Goal: Task Accomplishment & Management: Complete application form

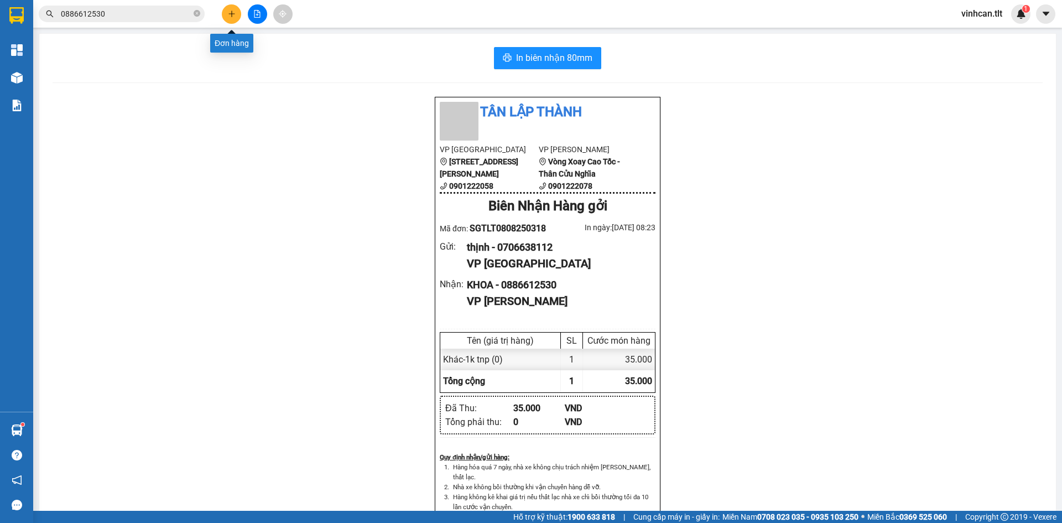
click at [230, 20] on button at bounding box center [231, 13] width 19 height 19
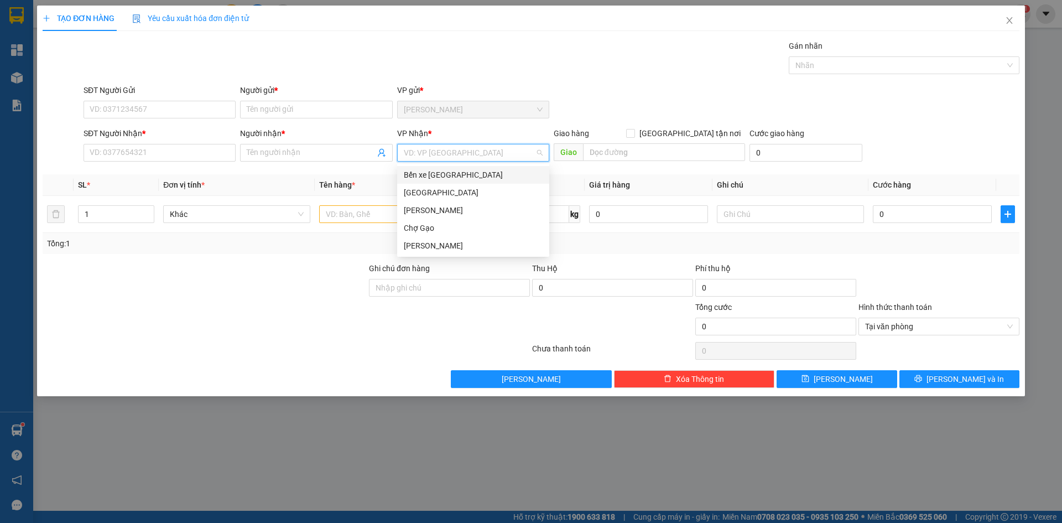
click at [456, 154] on input "search" at bounding box center [469, 152] width 131 height 17
click at [429, 190] on div "[GEOGRAPHIC_DATA]" at bounding box center [473, 192] width 139 height 12
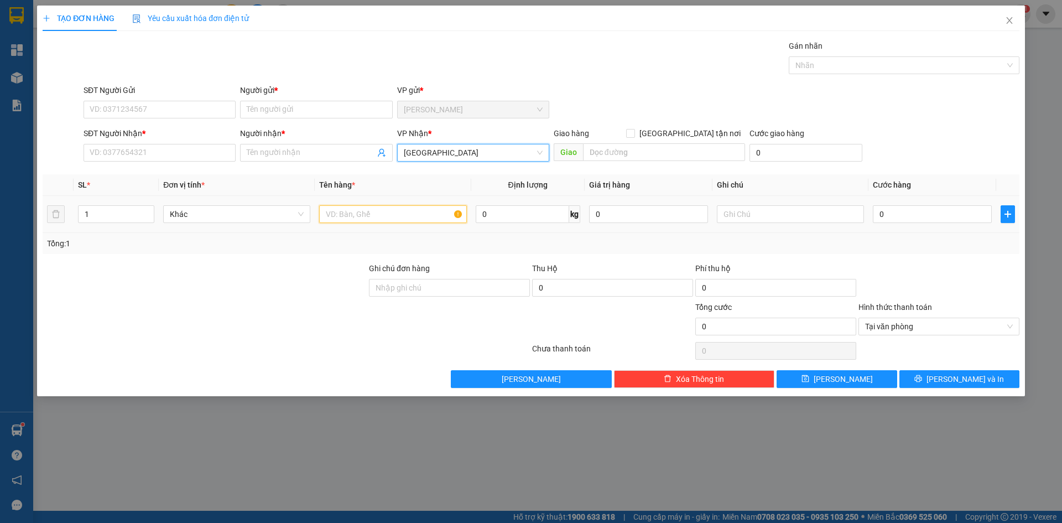
drag, startPoint x: 394, startPoint y: 211, endPoint x: 1062, endPoint y: 348, distance: 681.2
click at [529, 232] on tr "1 Khác 0 kg 0 0" at bounding box center [531, 214] width 977 height 37
type input "1TNP"
click at [903, 217] on input "0" at bounding box center [932, 214] width 119 height 18
type input "3"
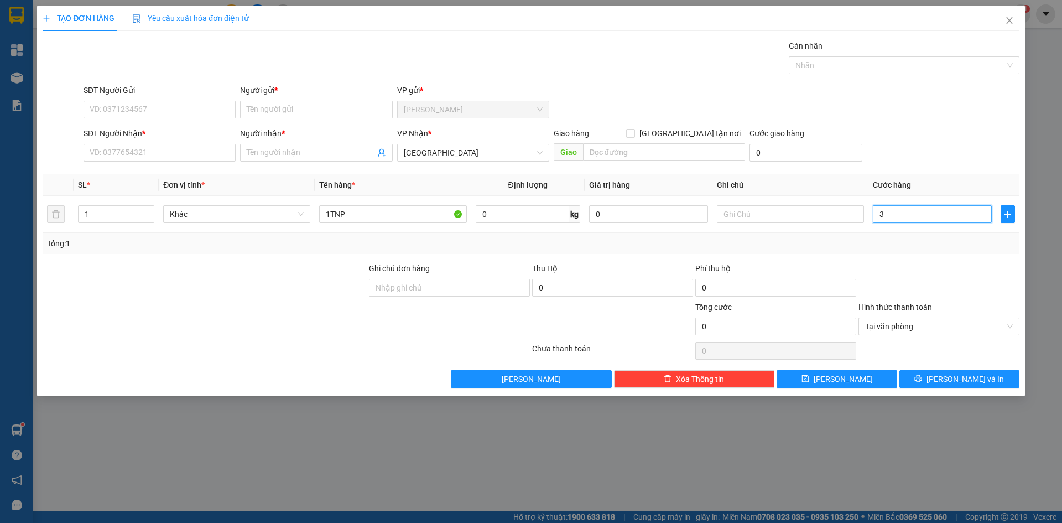
type input "3"
type input "30"
click at [170, 110] on input "SĐT Người Gửi" at bounding box center [160, 110] width 152 height 18
type input "30.000"
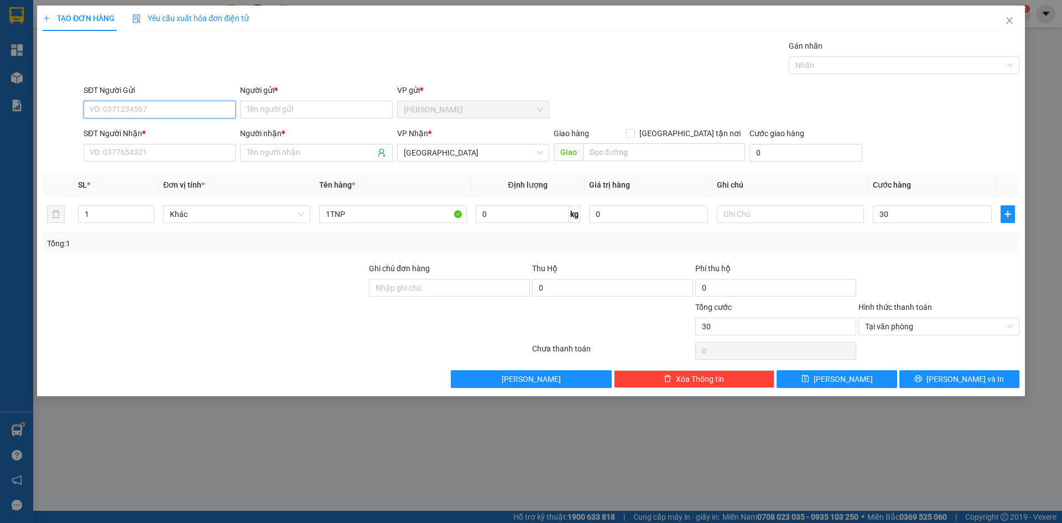
type input "30.000"
click at [170, 110] on input "SĐT Người Gửi" at bounding box center [160, 110] width 152 height 18
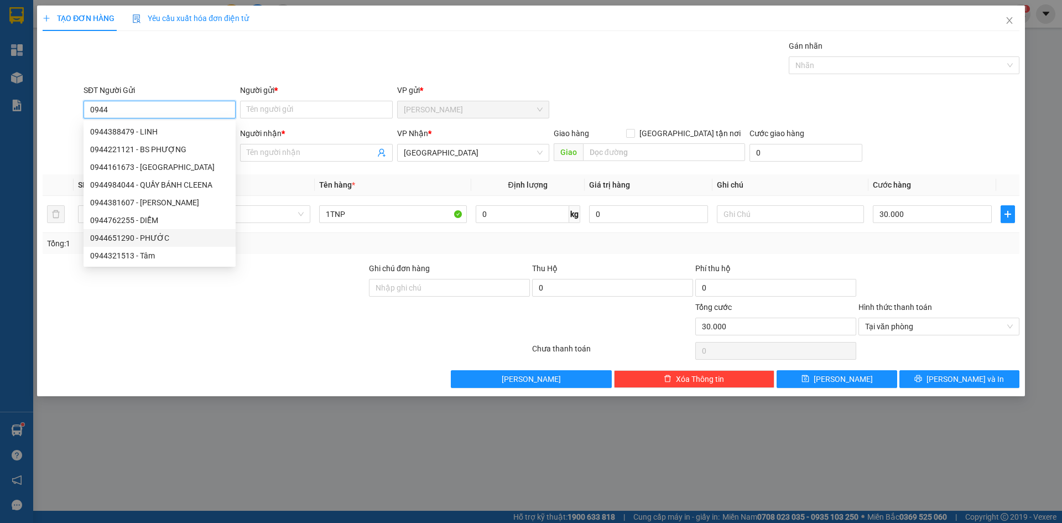
click at [136, 241] on div "0944651290 - PHƯỚC" at bounding box center [159, 238] width 139 height 12
type input "0944651290"
type input "PHƯỚC"
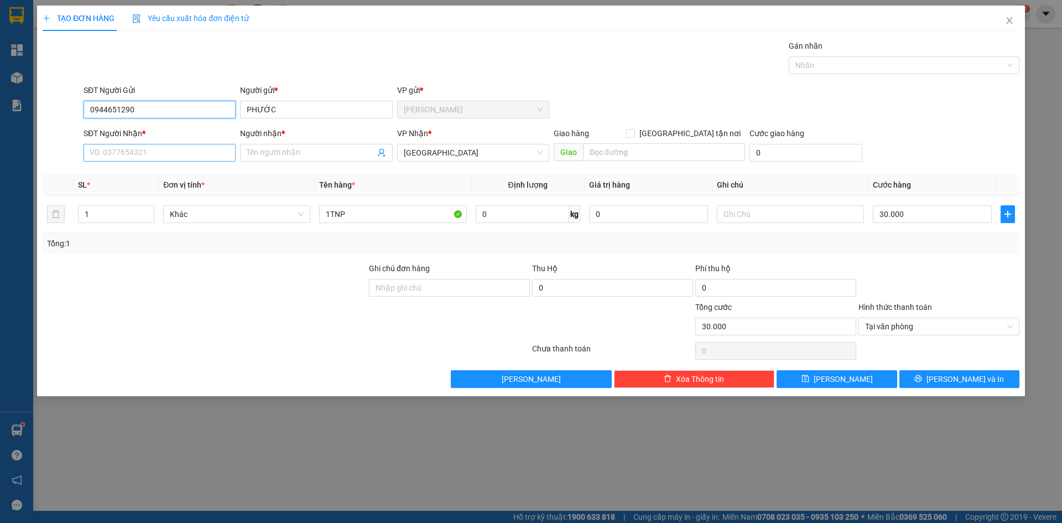
type input "0944651290"
click at [167, 154] on input "SĐT Người Nhận *" at bounding box center [160, 153] width 152 height 18
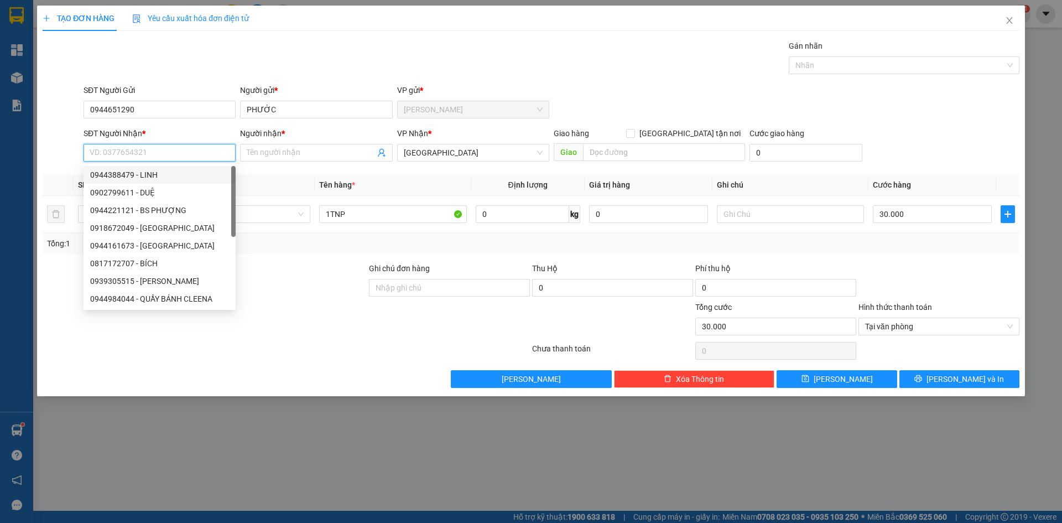
click at [206, 150] on input "SĐT Người Nhận *" at bounding box center [160, 153] width 152 height 18
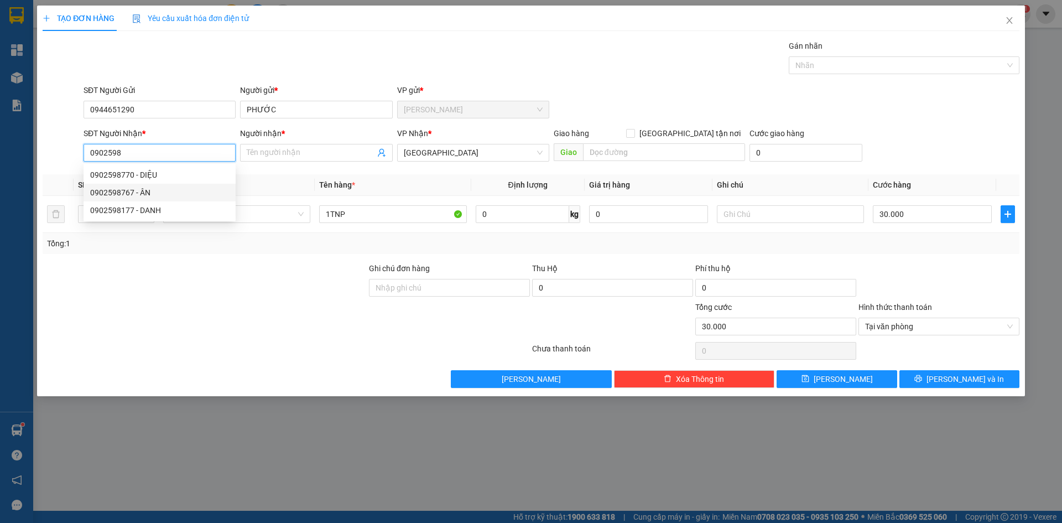
click at [136, 195] on div "0902598767 - ÂN" at bounding box center [159, 192] width 139 height 12
type input "0902598767"
type input "ÂN"
click at [467, 151] on span "[GEOGRAPHIC_DATA]" at bounding box center [473, 152] width 139 height 17
type input "0902598767"
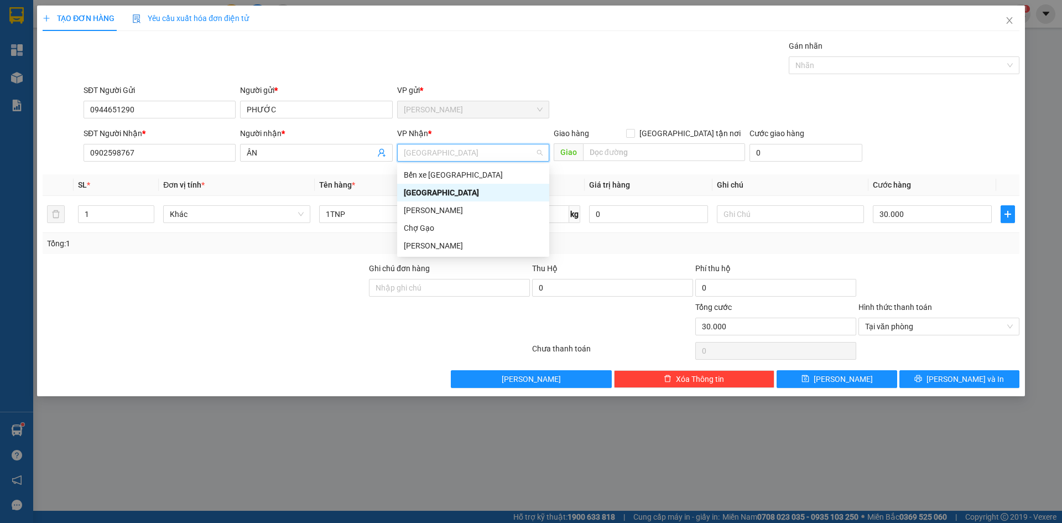
click at [439, 193] on div "[GEOGRAPHIC_DATA]" at bounding box center [473, 192] width 139 height 12
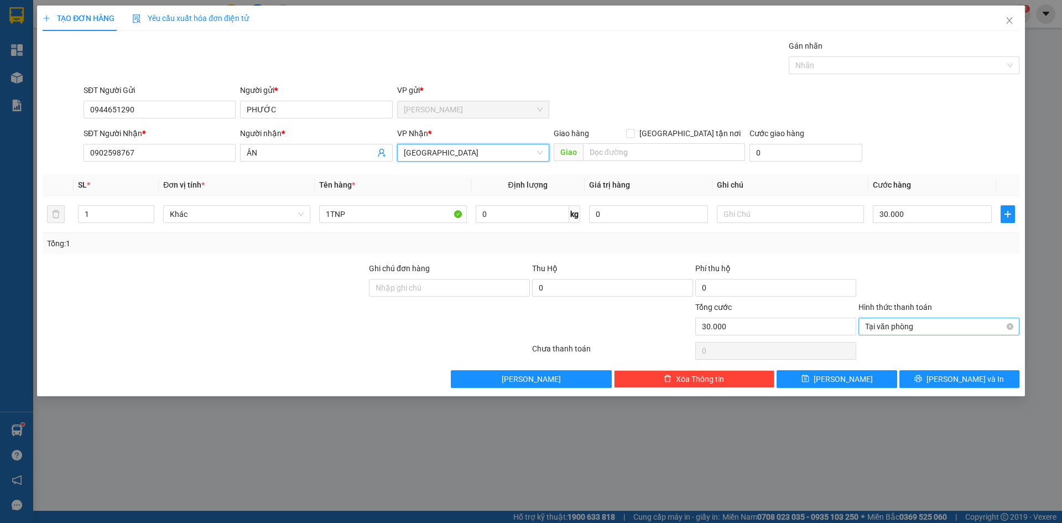
click at [888, 326] on span "Tại văn phòng" at bounding box center [939, 326] width 148 height 17
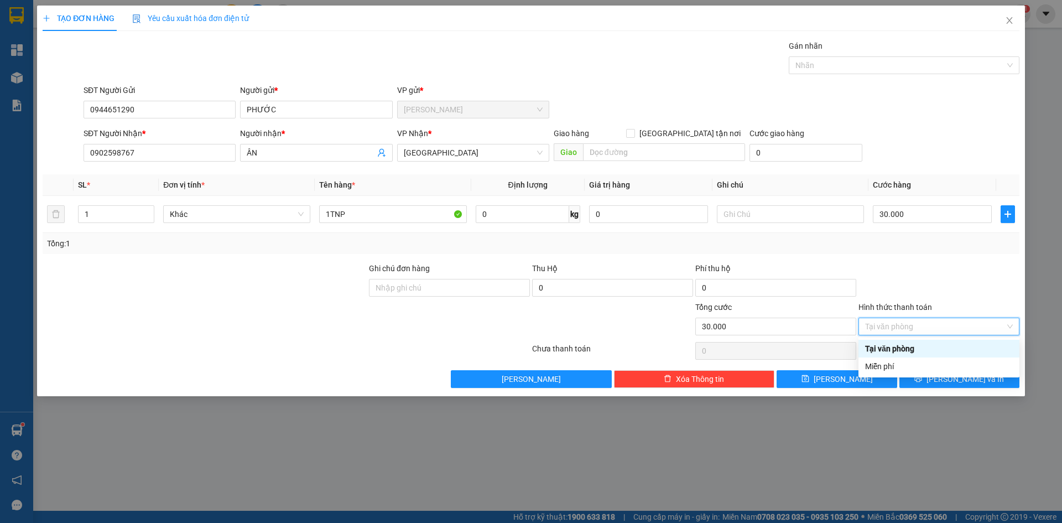
click at [904, 348] on div "Tại văn phòng" at bounding box center [939, 348] width 148 height 12
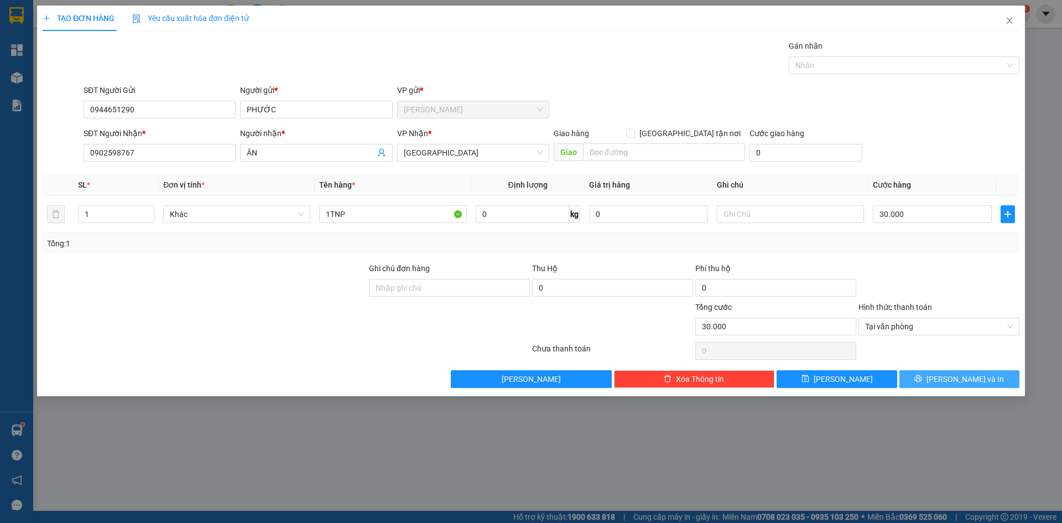
click at [922, 381] on icon "printer" at bounding box center [918, 378] width 8 height 8
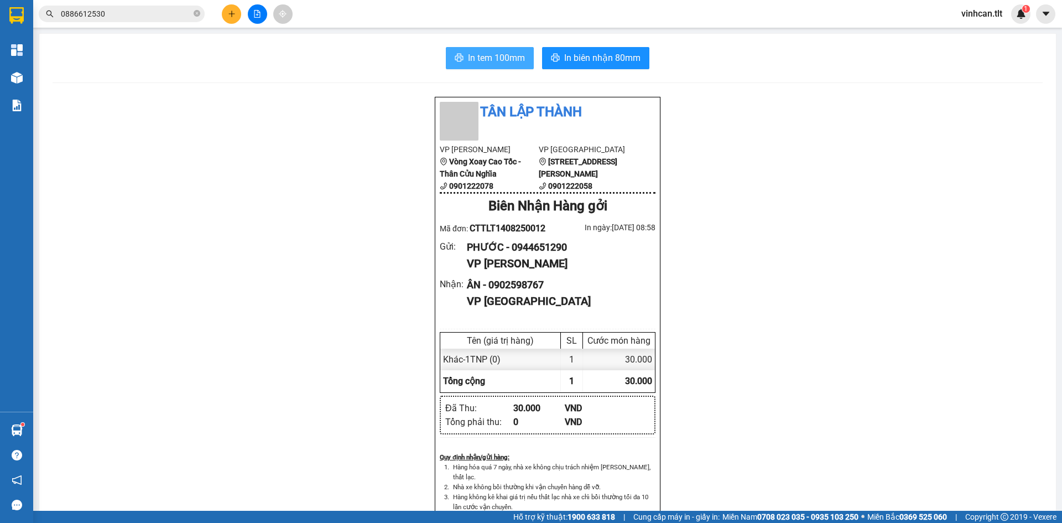
click at [472, 54] on span "In tem 100mm" at bounding box center [496, 58] width 57 height 14
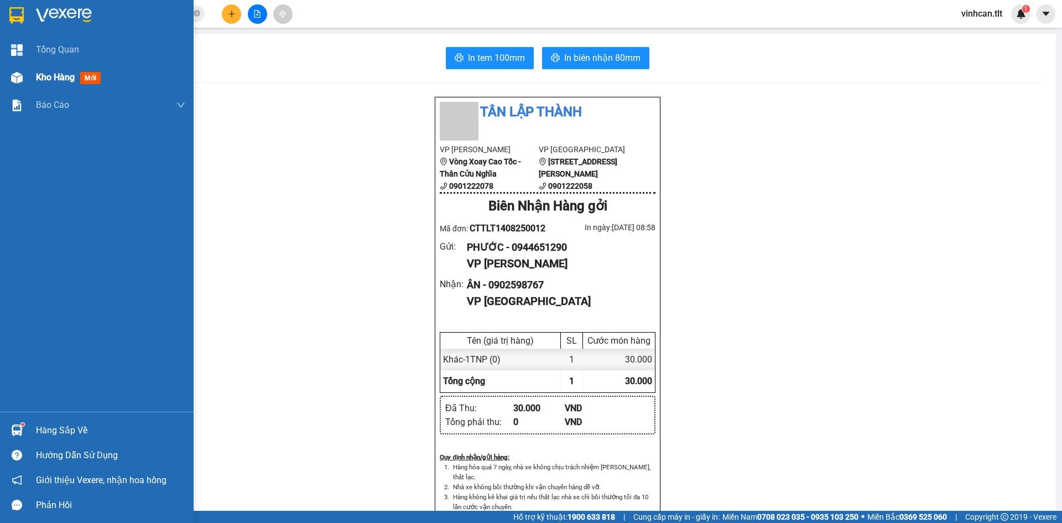
click at [34, 73] on div "Kho hàng mới" at bounding box center [97, 78] width 194 height 28
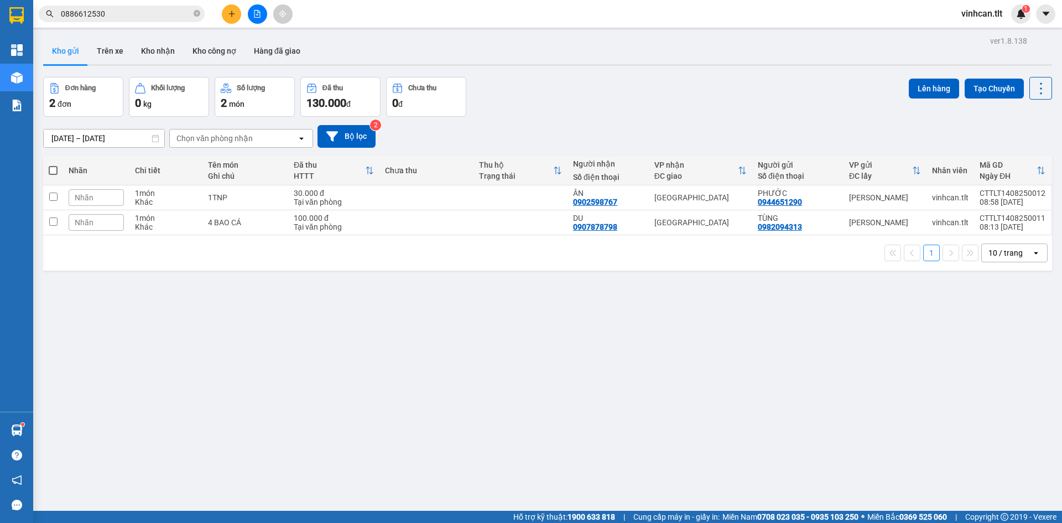
click at [280, 248] on div "1 10 / trang open" at bounding box center [548, 252] width 1000 height 19
click at [412, 225] on td at bounding box center [426, 222] width 94 height 25
checkbox input "true"
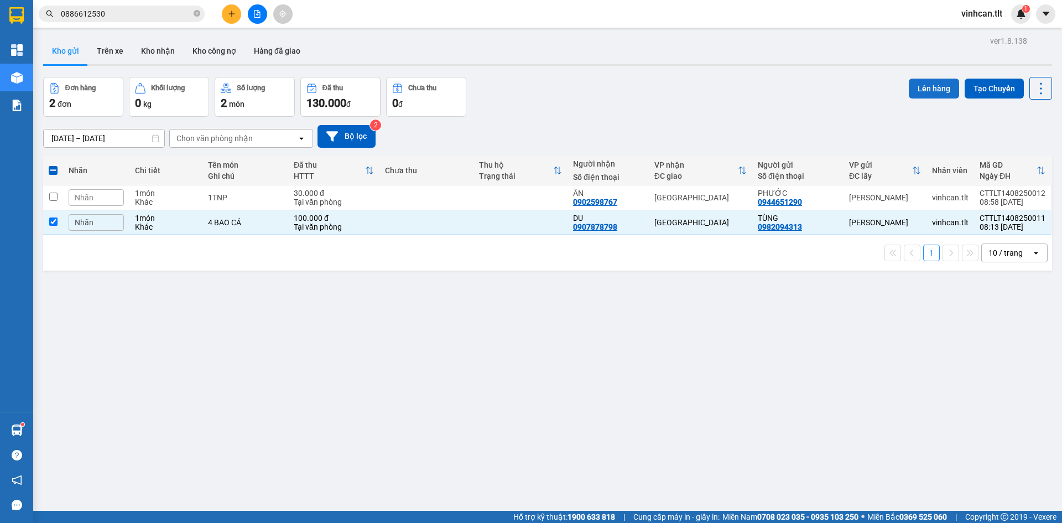
click at [936, 89] on button "Lên hàng" at bounding box center [934, 89] width 50 height 20
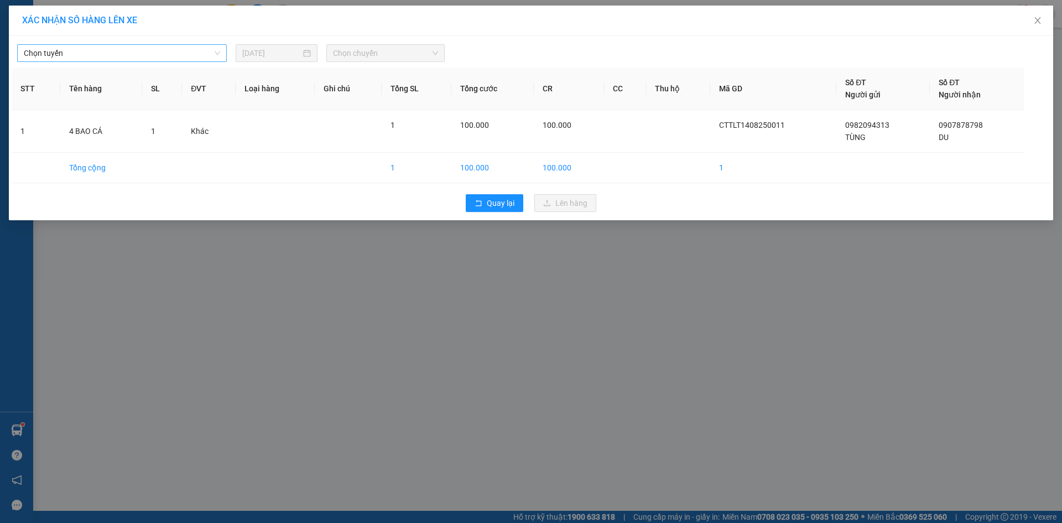
click at [108, 49] on span "Chọn tuyến" at bounding box center [122, 53] width 196 height 17
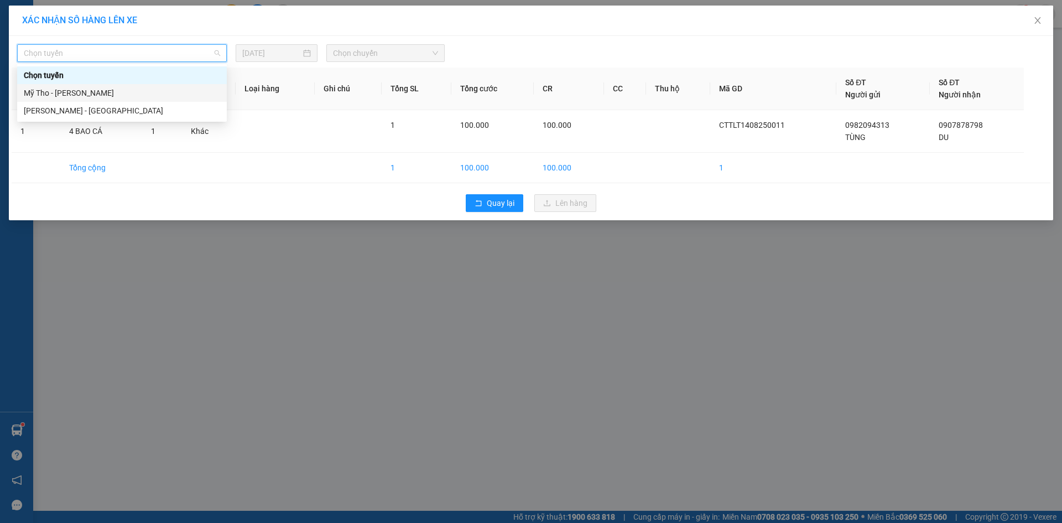
click at [86, 90] on div "Mỹ Tho - [PERSON_NAME]" at bounding box center [122, 93] width 196 height 12
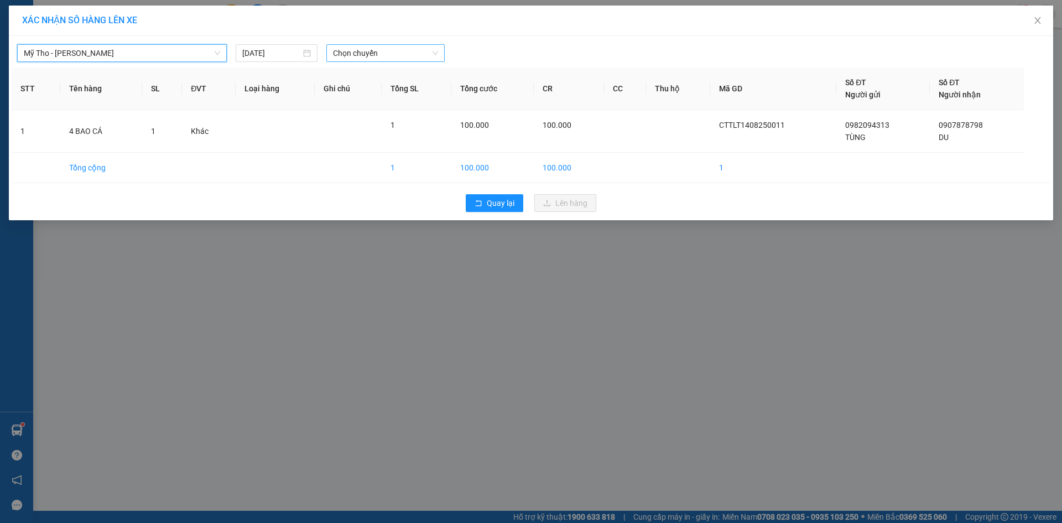
click at [337, 52] on span "Chọn chuyến" at bounding box center [385, 53] width 105 height 17
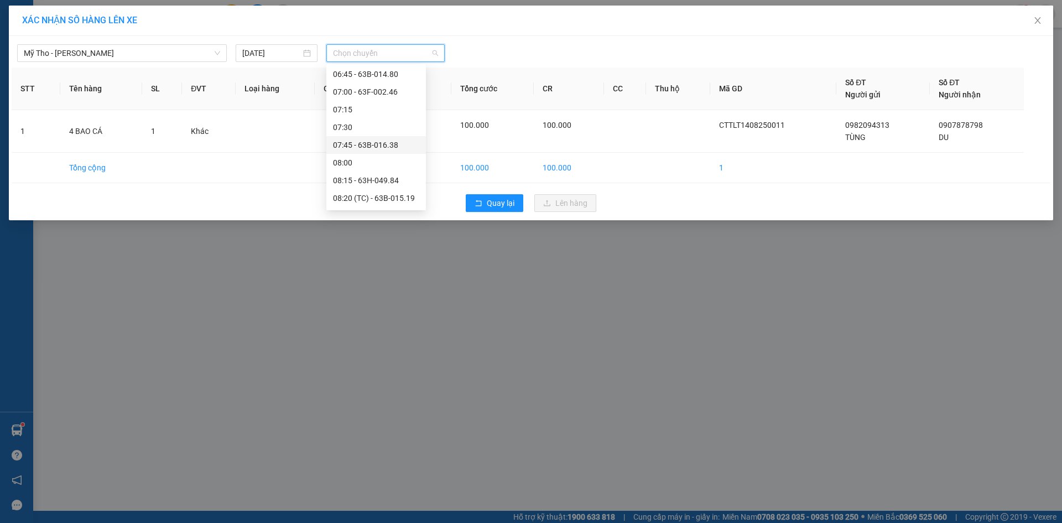
scroll to position [332, 0]
click at [379, 119] on div "07:00 - 63F-002.46" at bounding box center [376, 115] width 86 height 12
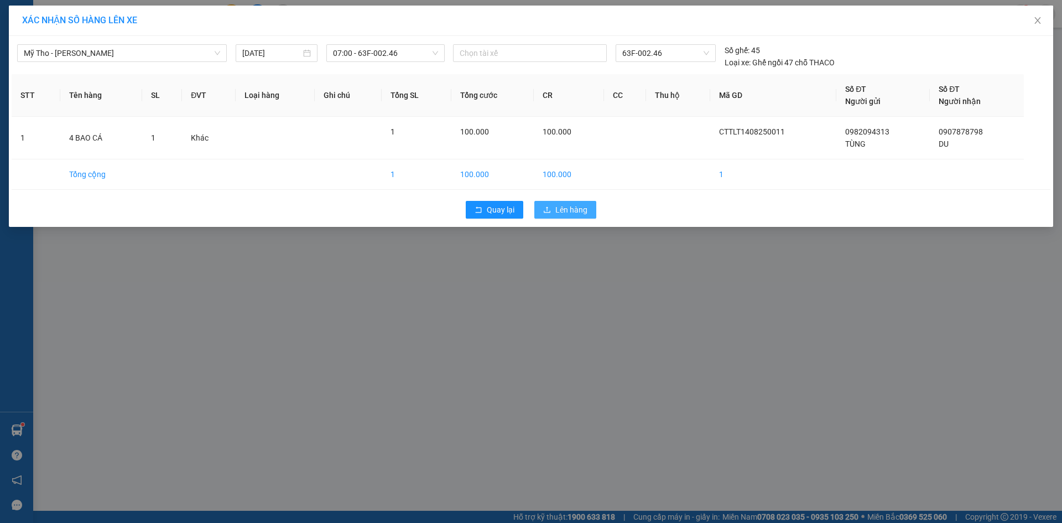
click at [556, 212] on span "Lên hàng" at bounding box center [571, 210] width 32 height 12
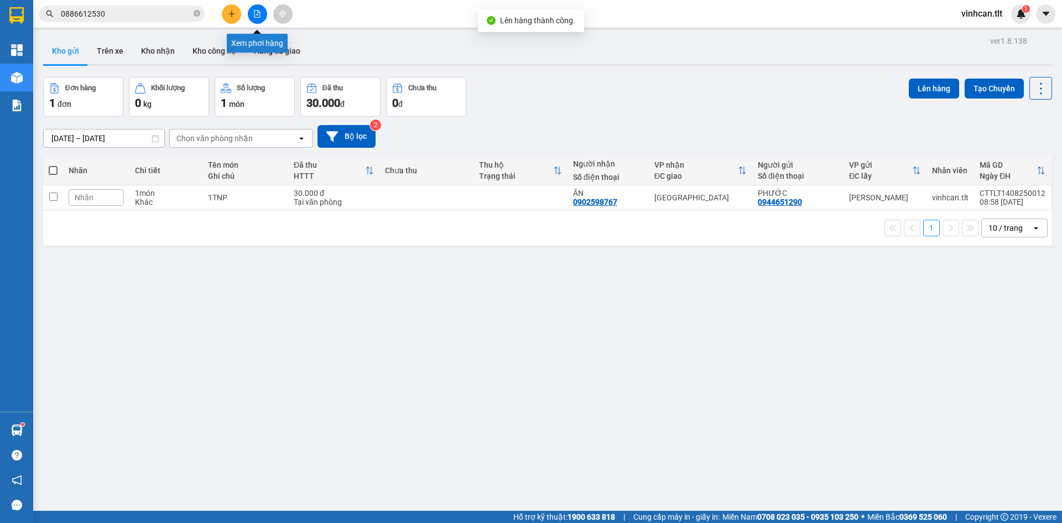
click at [260, 14] on icon "file-add" at bounding box center [257, 14] width 6 height 8
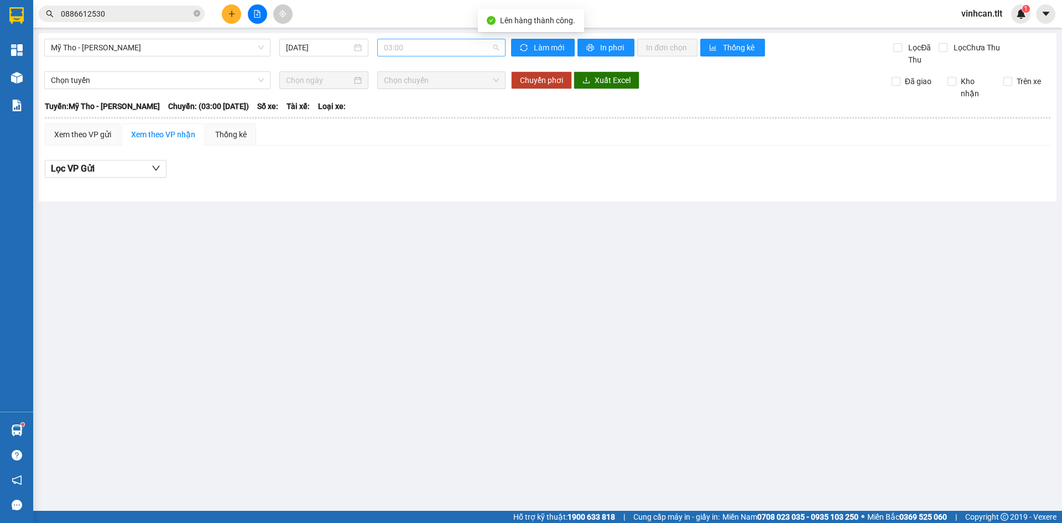
click at [388, 49] on span "03:00" at bounding box center [441, 47] width 115 height 17
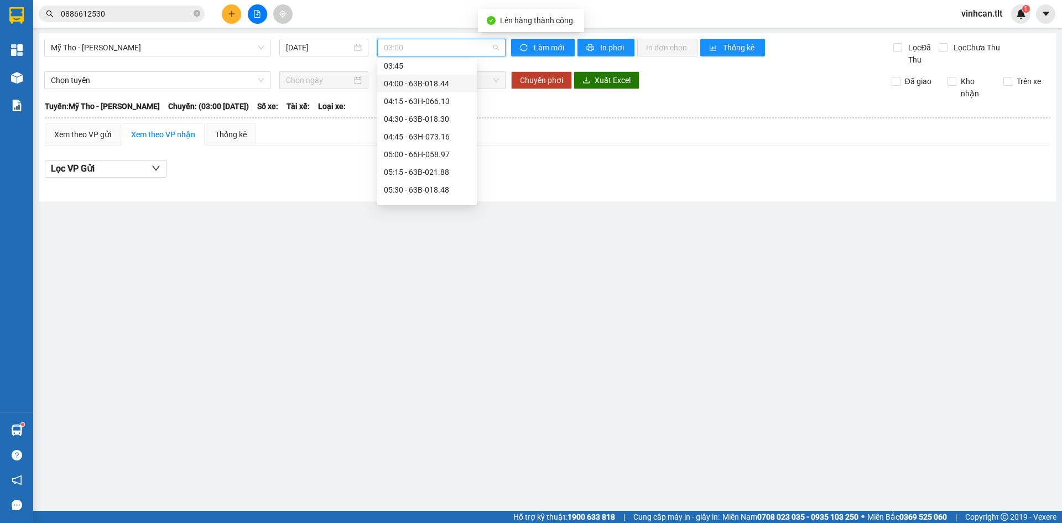
scroll to position [277, 0]
click at [420, 162] on div "07:00 - 63F-002.46" at bounding box center [427, 165] width 86 height 12
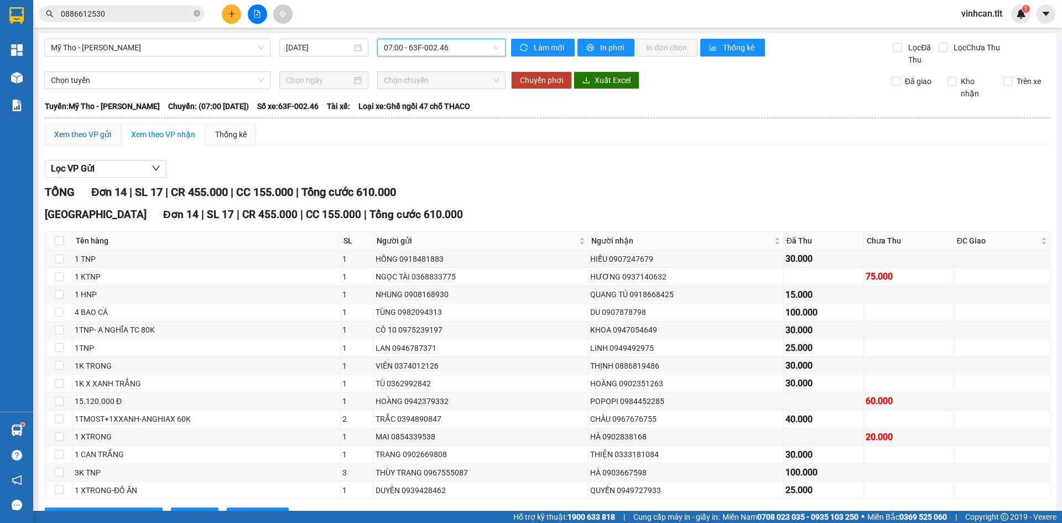
click at [103, 135] on div "Xem theo VP gửi" at bounding box center [82, 134] width 57 height 12
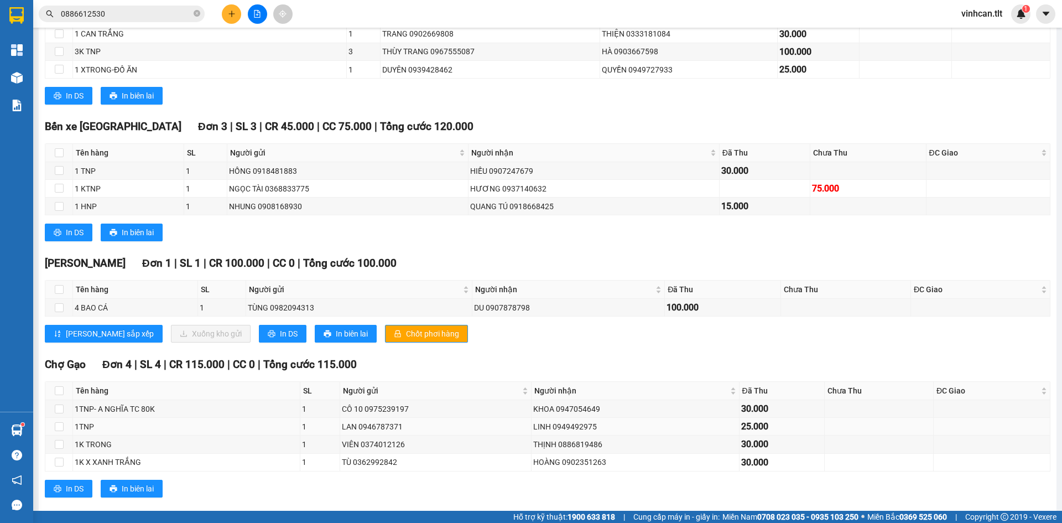
scroll to position [296, 0]
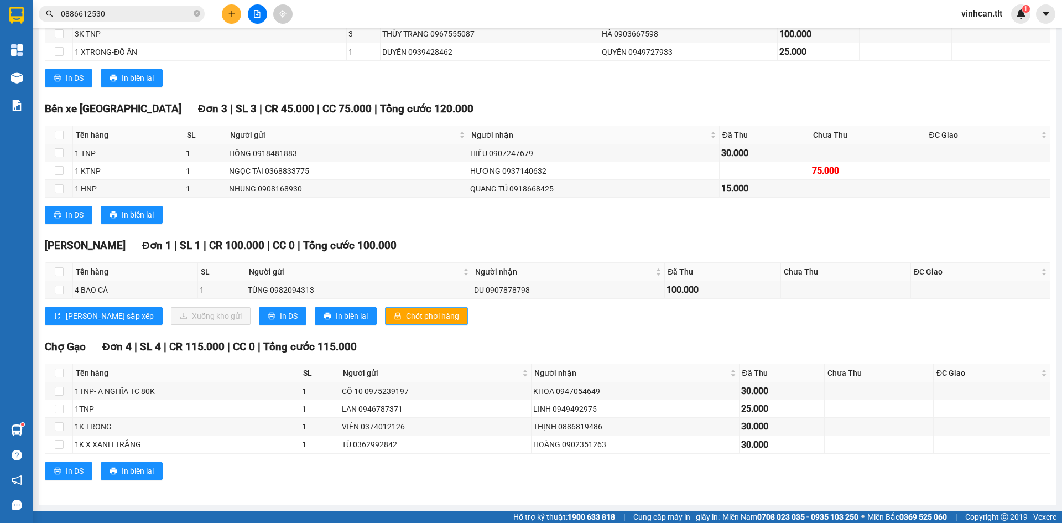
click at [406, 320] on span "Chốt phơi hàng" at bounding box center [432, 316] width 53 height 12
click at [406, 318] on span "Chốt phơi hàng" at bounding box center [432, 316] width 53 height 12
click at [476, 334] on div "TỔNG Đơn 14 | SL 17 | CR 455.000 | CC 155.000 | Tổng cước 610.000 [PERSON_NAME]…" at bounding box center [548, 191] width 1006 height 606
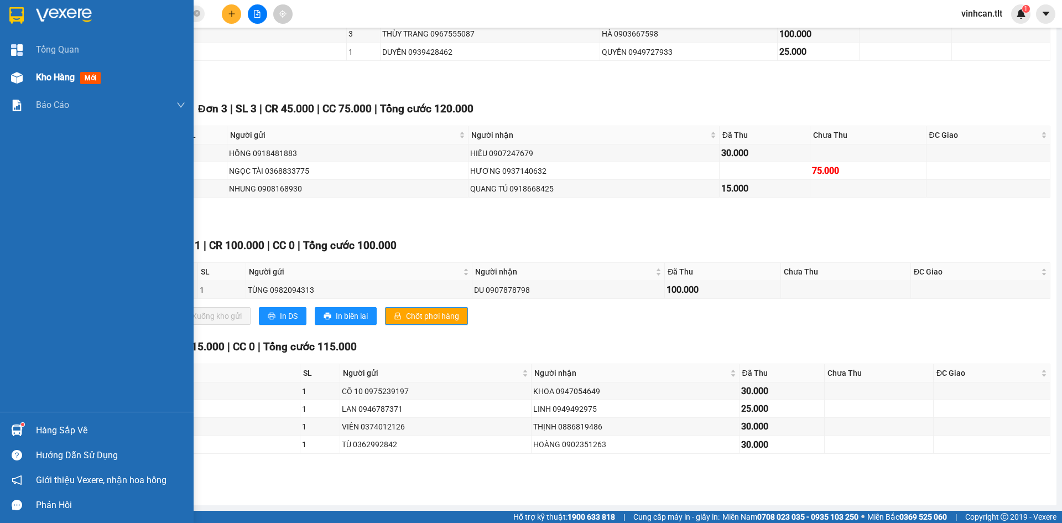
click at [66, 79] on span "Kho hàng" at bounding box center [55, 77] width 39 height 11
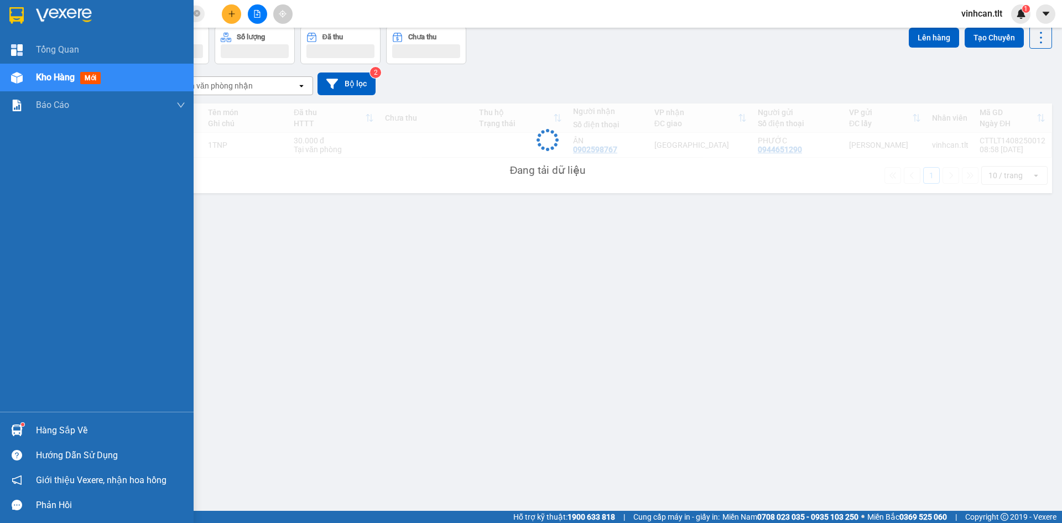
scroll to position [51, 0]
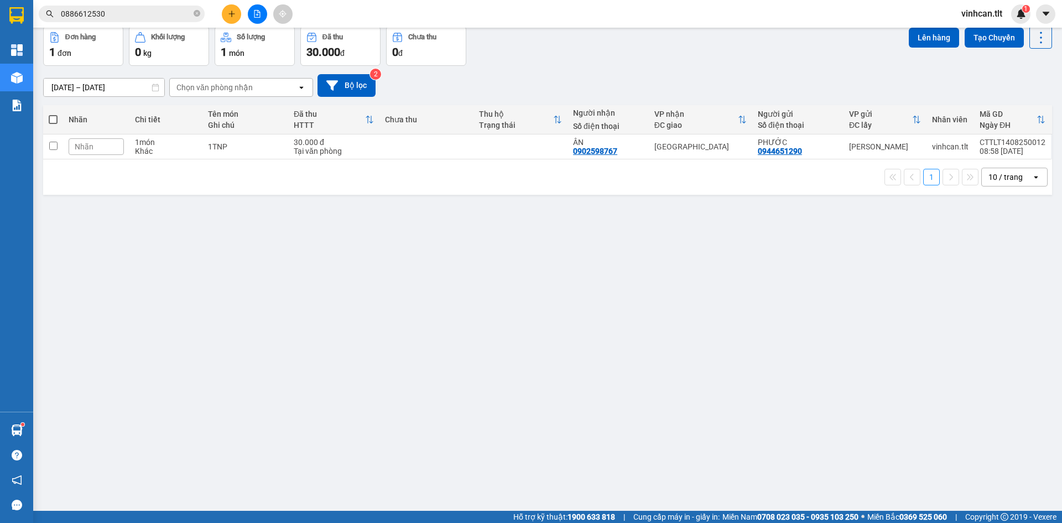
click at [413, 158] on td at bounding box center [426, 146] width 94 height 25
checkbox input "true"
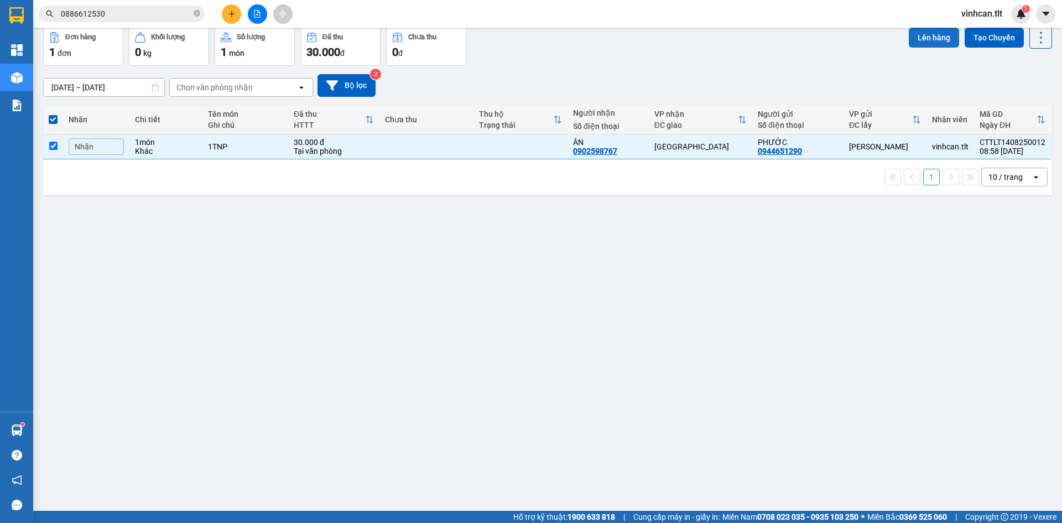
click at [928, 40] on button "Lên hàng" at bounding box center [934, 38] width 50 height 20
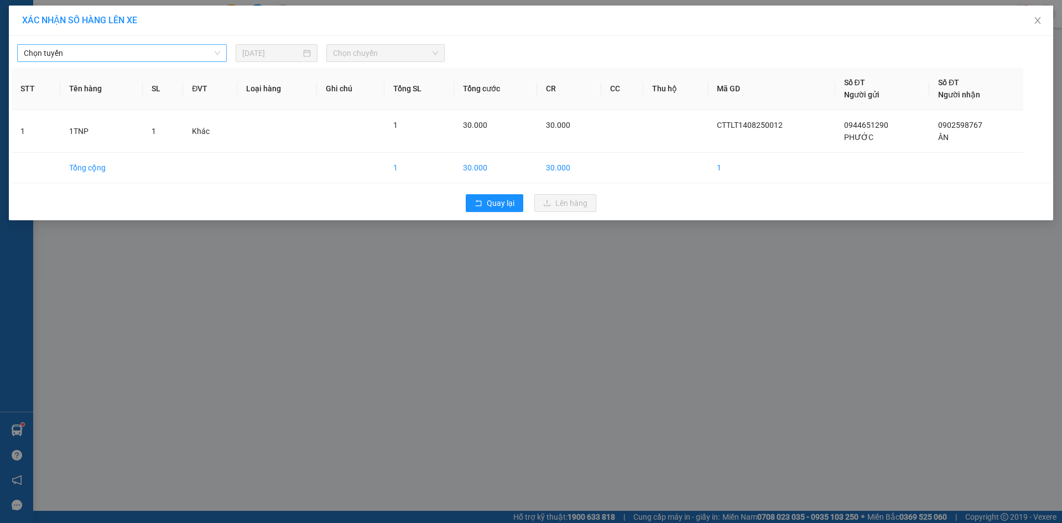
click at [72, 47] on span "Chọn tuyến" at bounding box center [122, 53] width 196 height 17
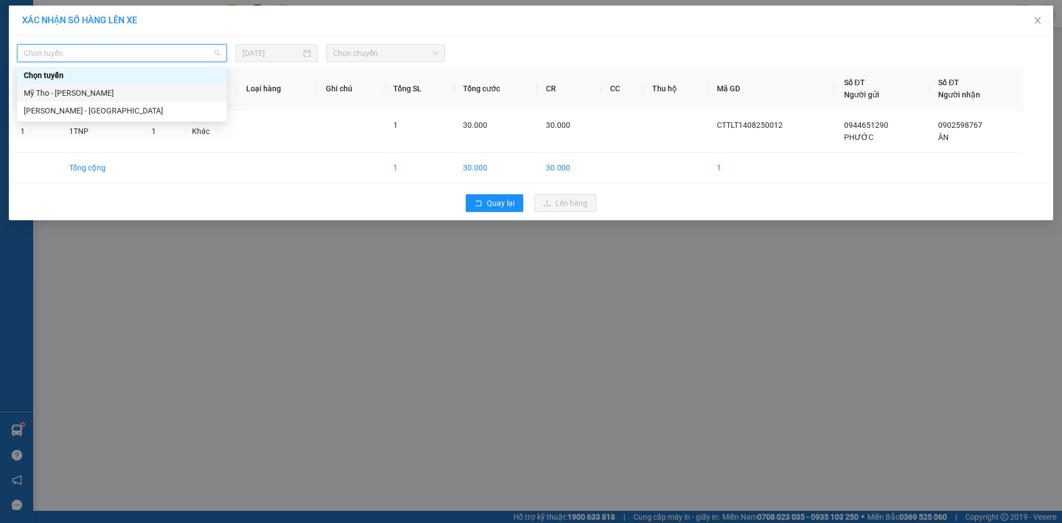
click at [70, 88] on div "Mỹ Tho - [PERSON_NAME]" at bounding box center [122, 93] width 196 height 12
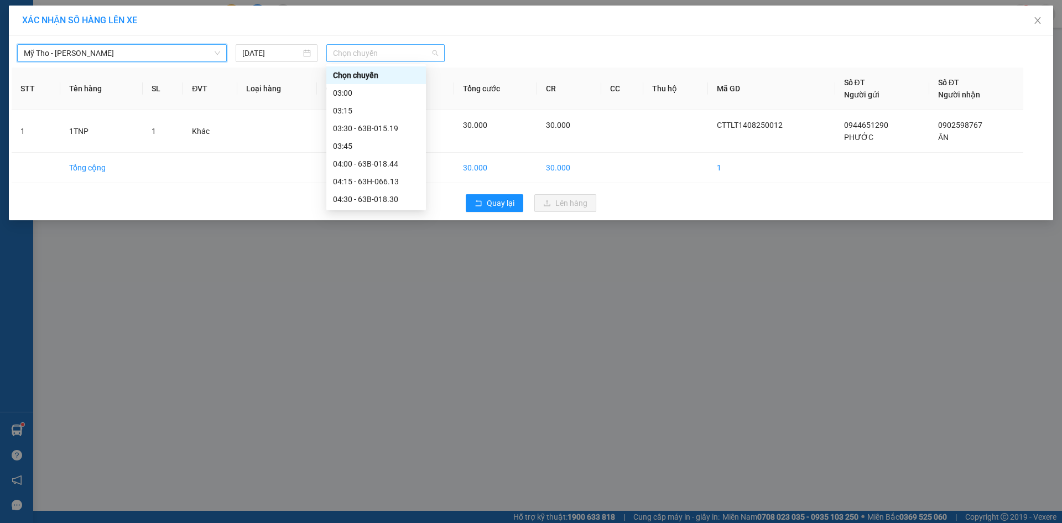
click at [375, 51] on span "Chọn chuyến" at bounding box center [385, 53] width 105 height 17
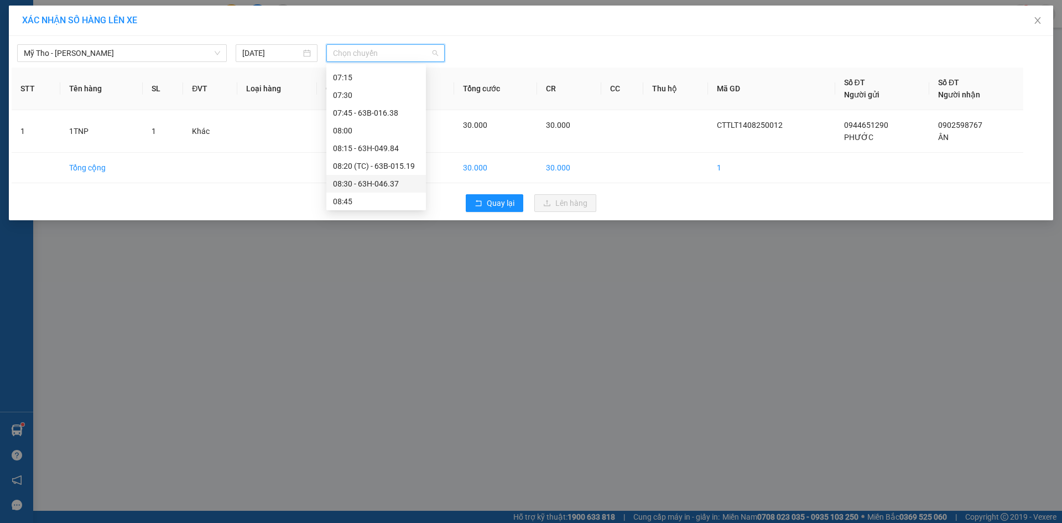
click at [383, 184] on div "08:30 - 63H-046.37" at bounding box center [376, 184] width 86 height 12
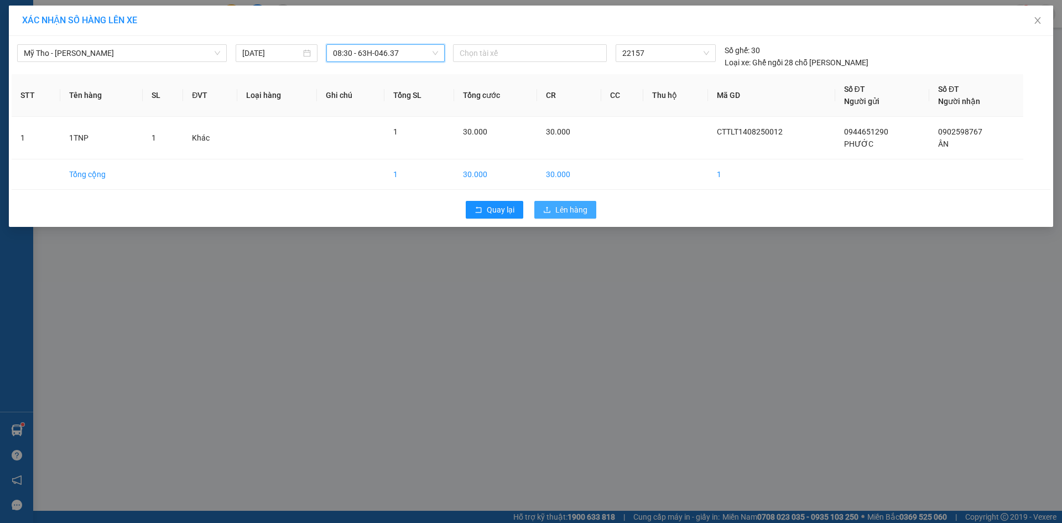
click at [565, 209] on span "Lên hàng" at bounding box center [571, 210] width 32 height 12
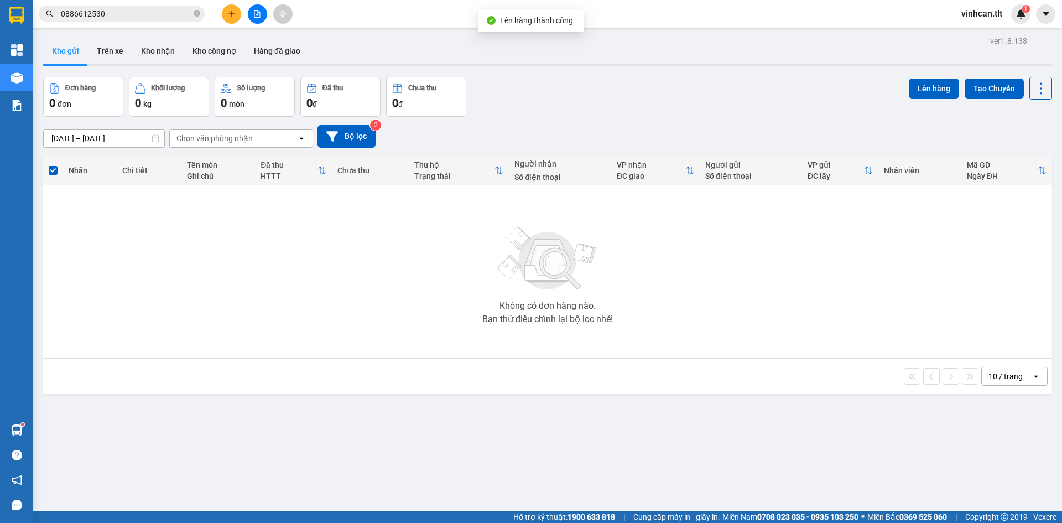
click at [250, 18] on button at bounding box center [257, 13] width 19 height 19
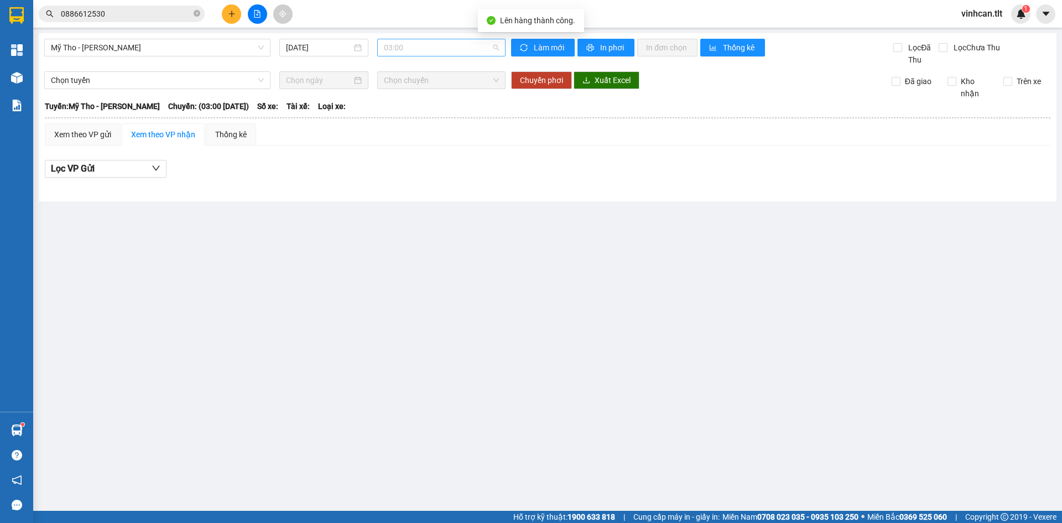
click at [405, 51] on span "03:00" at bounding box center [441, 47] width 115 height 17
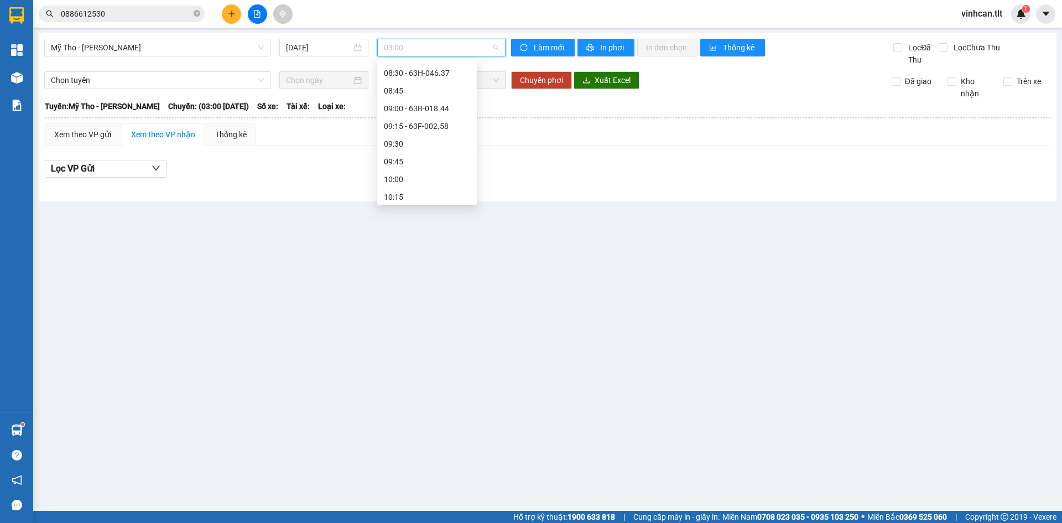
scroll to position [498, 0]
click at [422, 68] on div "08:30 - 63H-046.37" at bounding box center [427, 67] width 86 height 12
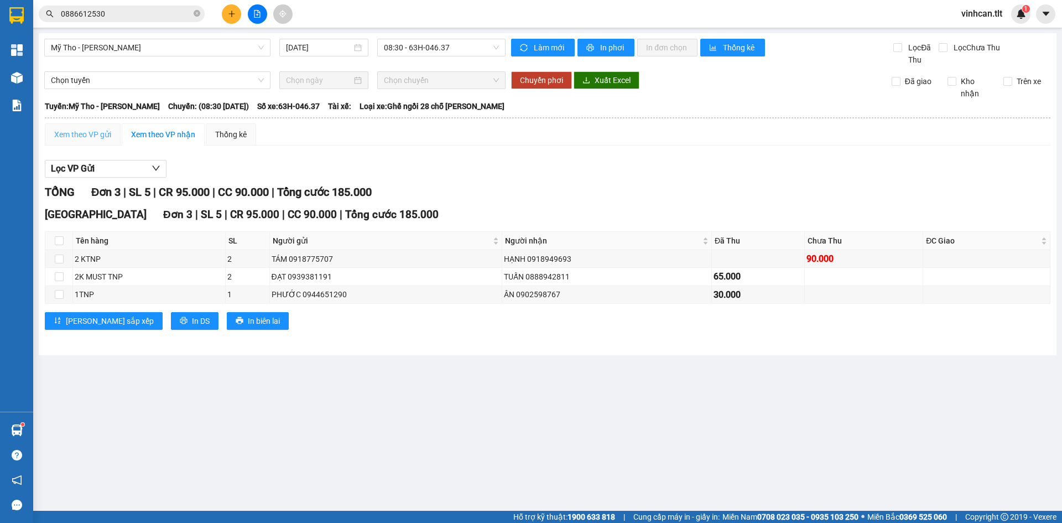
click at [89, 144] on div "Xem theo VP gửi" at bounding box center [83, 134] width 76 height 22
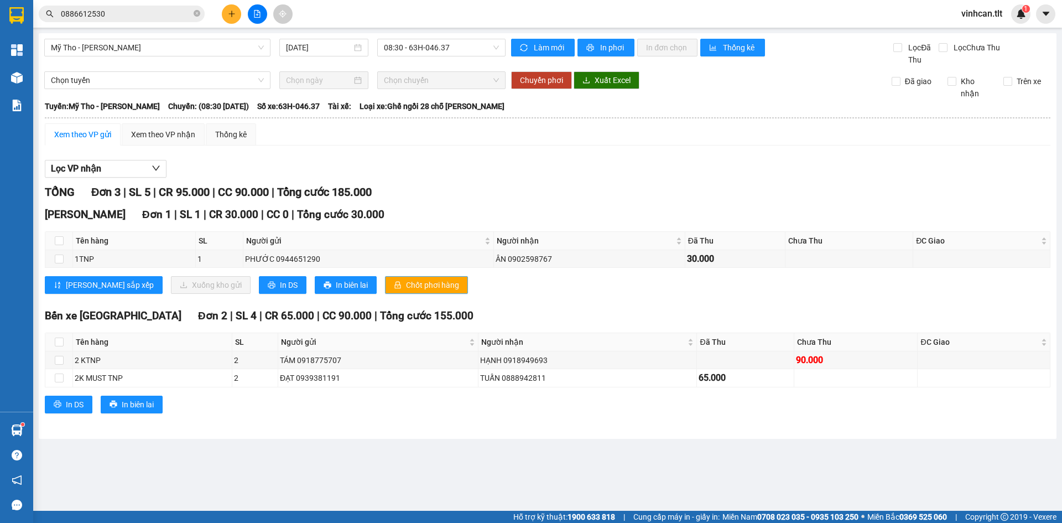
click at [406, 285] on span "Chốt phơi hàng" at bounding box center [432, 285] width 53 height 12
click at [465, 170] on div "Lọc VP nhận" at bounding box center [548, 169] width 1006 height 18
